Goal: Task Accomplishment & Management: Complete application form

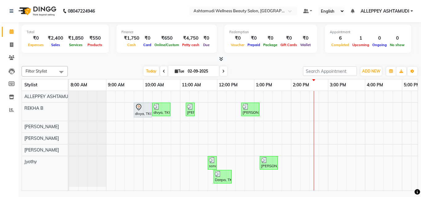
scroll to position [0, 132]
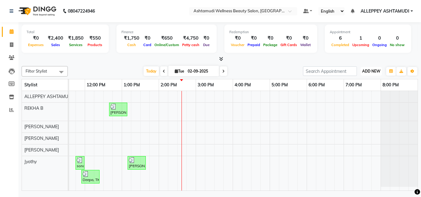
click at [372, 67] on button "ADD NEW Toggle Dropdown" at bounding box center [370, 71] width 21 height 9
click at [358, 91] on link "Add Invoice" at bounding box center [357, 91] width 49 height 8
select select "service"
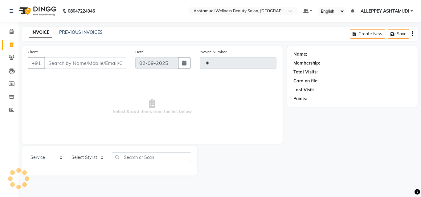
type input "1383"
select select "4626"
click at [66, 61] on input "Client" at bounding box center [85, 63] width 82 height 12
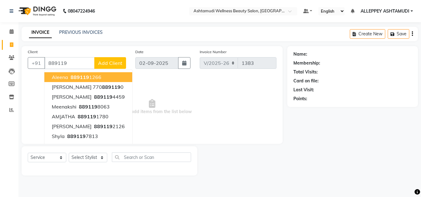
click at [59, 62] on input "889119" at bounding box center [69, 63] width 50 height 12
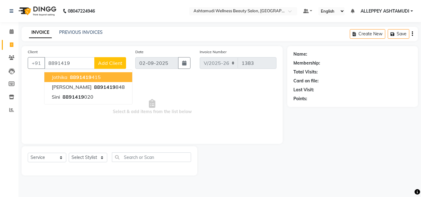
click at [70, 61] on input "8891419" at bounding box center [69, 63] width 50 height 12
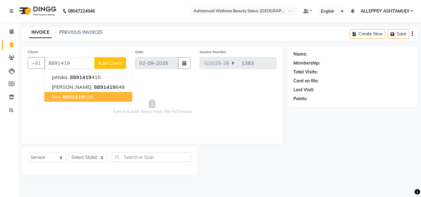
click at [79, 95] on span "8891419" at bounding box center [74, 97] width 22 height 6
type input "8891419020"
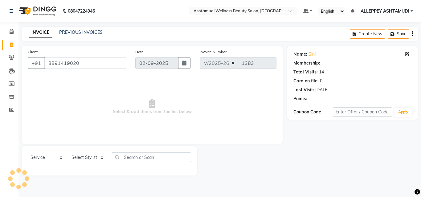
select select "1: Object"
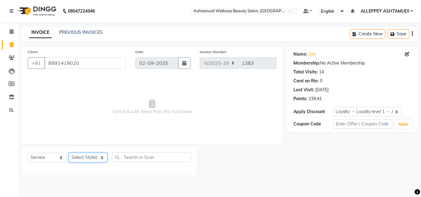
click at [73, 161] on select "Select Stylist ALLEPPEY ASHTAMUDI Jyothy [PERSON_NAME] [PERSON_NAME]" at bounding box center [88, 158] width 38 height 10
select select "57585"
click at [69, 153] on select "Select Stylist ALLEPPEY ASHTAMUDI Jyothy [PERSON_NAME] [PERSON_NAME]" at bounding box center [88, 158] width 38 height 10
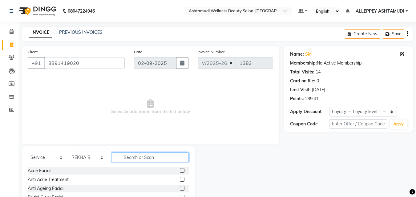
click at [132, 157] on input "text" at bounding box center [150, 158] width 77 height 10
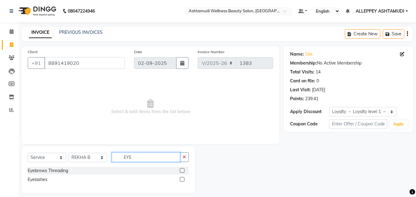
type input "EYE"
click at [182, 170] on label at bounding box center [182, 170] width 5 height 5
click at [182, 170] on input "checkbox" at bounding box center [182, 171] width 4 height 4
checkbox input "true"
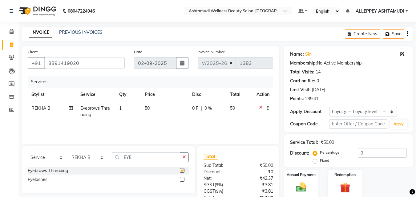
click at [188, 156] on button "button" at bounding box center [184, 158] width 9 height 10
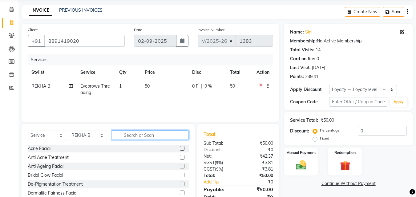
scroll to position [49, 0]
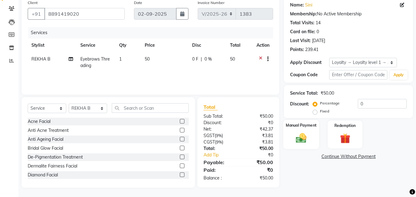
click at [302, 136] on img at bounding box center [301, 138] width 17 height 12
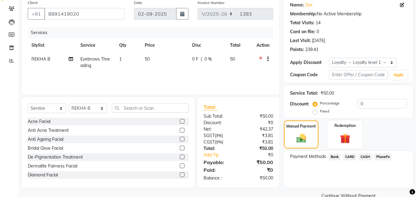
click at [364, 157] on span "CASH" at bounding box center [365, 157] width 13 height 7
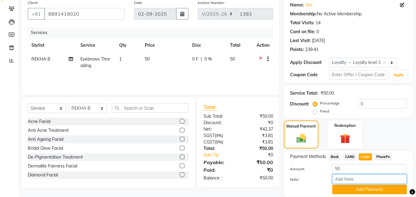
click at [350, 178] on input "Note:" at bounding box center [369, 180] width 75 height 10
type input "[PERSON_NAME]"
click at [358, 187] on button "Add Payment" at bounding box center [369, 190] width 75 height 10
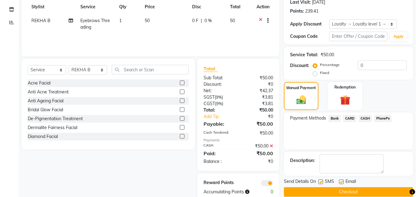
scroll to position [101, 0]
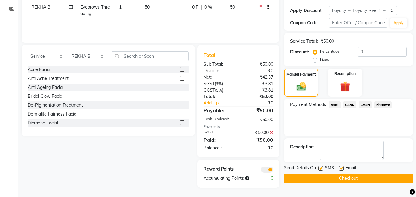
click at [331, 180] on button "Checkout" at bounding box center [348, 179] width 129 height 10
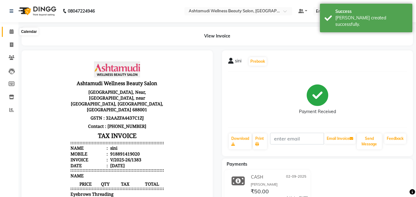
click at [10, 31] on icon at bounding box center [12, 31] width 4 height 5
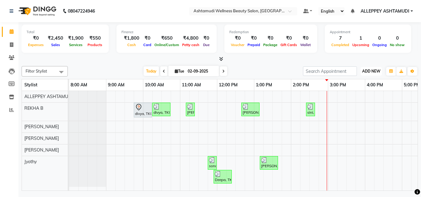
click at [374, 71] on span "ADD NEW" at bounding box center [371, 71] width 18 height 5
click at [350, 91] on link "Add Invoice" at bounding box center [357, 91] width 49 height 8
select select "service"
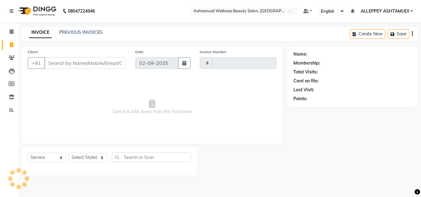
type input "1384"
select select "4626"
click at [106, 66] on input "Client" at bounding box center [85, 63] width 82 height 12
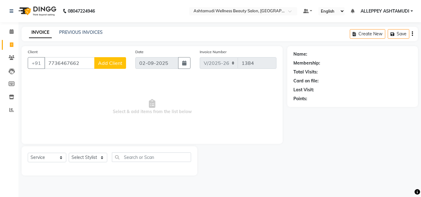
type input "7736467662"
click at [106, 66] on span "Add Client" at bounding box center [110, 63] width 24 height 6
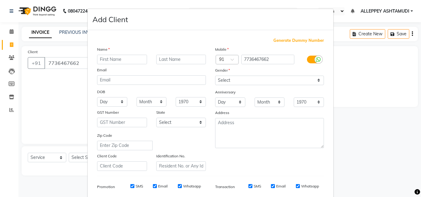
click at [121, 62] on input "text" at bounding box center [122, 60] width 50 height 10
type input "[DEMOGRAPHIC_DATA]"
click at [257, 77] on select "Select [DEMOGRAPHIC_DATA] [DEMOGRAPHIC_DATA] Other Prefer Not To Say" at bounding box center [269, 81] width 109 height 10
select select "[DEMOGRAPHIC_DATA]"
click at [215, 76] on select "Select [DEMOGRAPHIC_DATA] [DEMOGRAPHIC_DATA] Other Prefer Not To Say" at bounding box center [269, 81] width 109 height 10
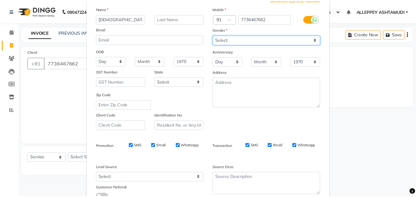
scroll to position [87, 0]
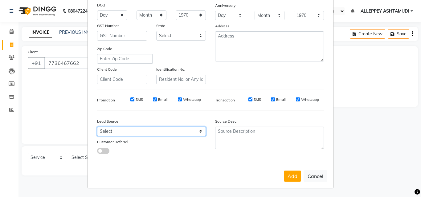
click at [151, 130] on select "Select Walk-in Referral Internet Friend Word of Mouth Advertisement Facebook Ju…" at bounding box center [151, 132] width 109 height 10
select select "31316"
click at [97, 127] on select "Select Walk-in Referral Internet Friend Word of Mouth Advertisement Facebook Ju…" at bounding box center [151, 132] width 109 height 10
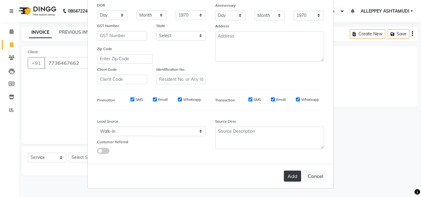
click at [294, 173] on button "Add" at bounding box center [292, 176] width 17 height 11
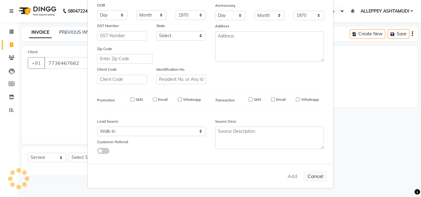
select select
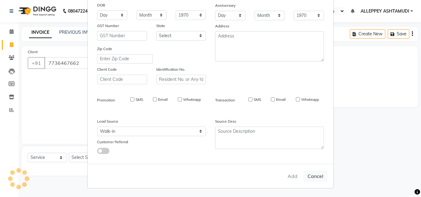
select select
checkbox input "false"
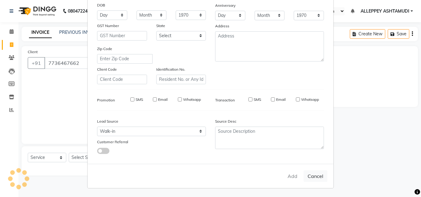
checkbox input "false"
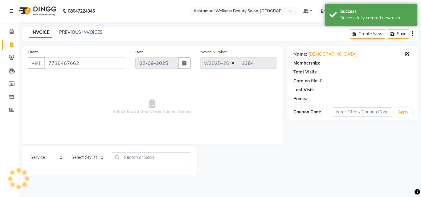
select select "1: Object"
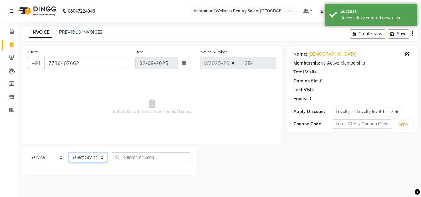
click at [87, 156] on select "Select Stylist ALLEPPEY ASHTAMUDI Jyothy [PERSON_NAME] [PERSON_NAME]" at bounding box center [88, 158] width 38 height 10
select select "57585"
click at [69, 153] on select "Select Stylist ALLEPPEY ASHTAMUDI Jyothy [PERSON_NAME] [PERSON_NAME]" at bounding box center [88, 158] width 38 height 10
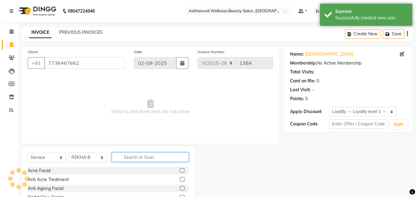
click at [129, 159] on input "text" at bounding box center [150, 158] width 77 height 10
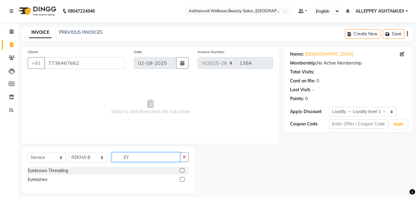
type input "EY"
click at [183, 171] on label at bounding box center [182, 170] width 5 height 5
click at [183, 171] on input "checkbox" at bounding box center [182, 171] width 4 height 4
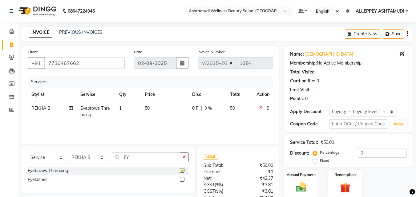
checkbox input "false"
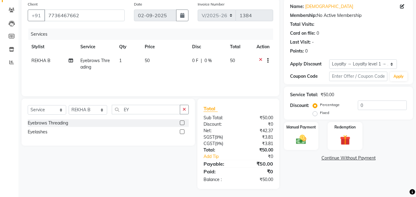
scroll to position [49, 0]
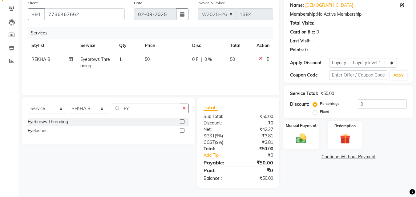
click at [296, 136] on img at bounding box center [301, 138] width 17 height 12
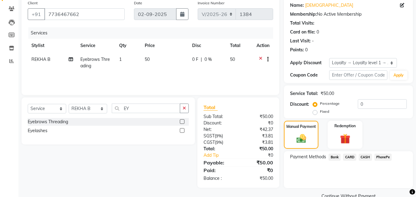
click at [385, 159] on span "PhonePe" at bounding box center [383, 157] width 18 height 7
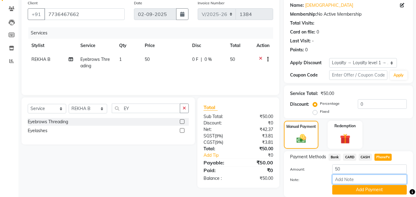
click at [376, 183] on input "Note:" at bounding box center [369, 180] width 75 height 10
type input "[PERSON_NAME]"
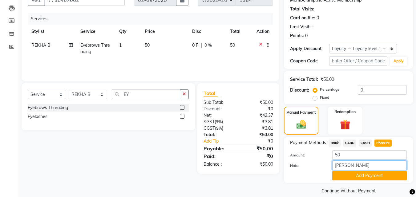
scroll to position [71, 0]
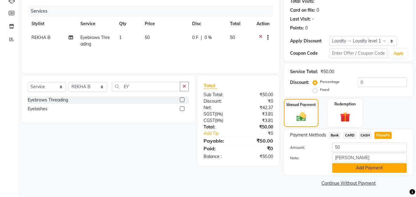
click at [387, 169] on button "Add Payment" at bounding box center [369, 169] width 75 height 10
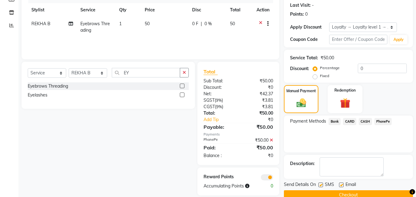
scroll to position [97, 0]
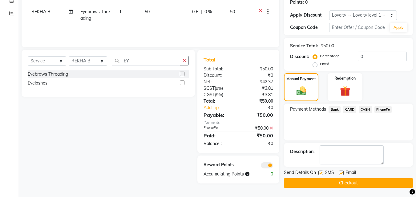
click at [370, 182] on button "Checkout" at bounding box center [348, 184] width 129 height 10
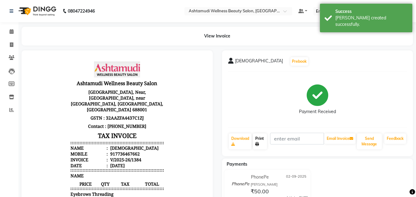
click at [257, 145] on icon at bounding box center [257, 145] width 4 height 4
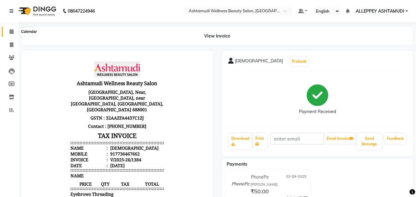
click at [10, 30] on icon at bounding box center [12, 31] width 4 height 5
